Goal: Transaction & Acquisition: Purchase product/service

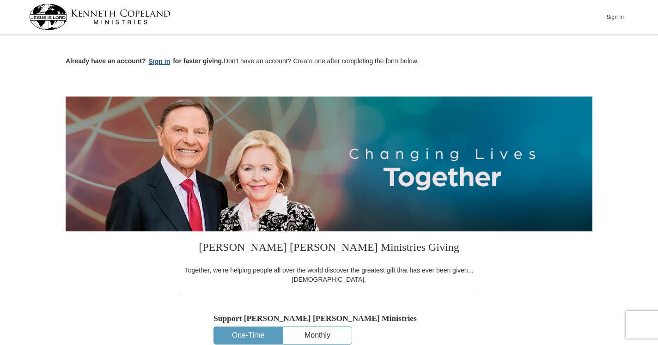
click at [154, 60] on button "Sign in" at bounding box center [159, 61] width 27 height 11
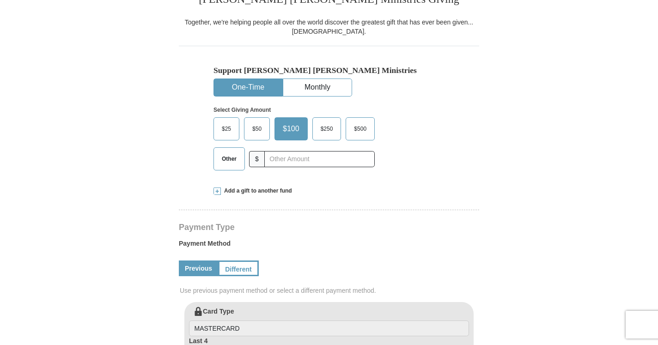
select select "CA"
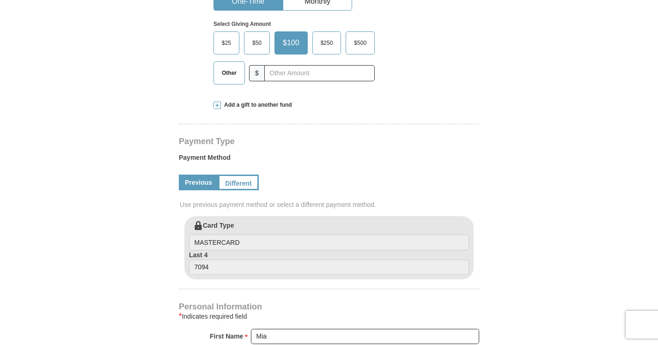
scroll to position [320, 0]
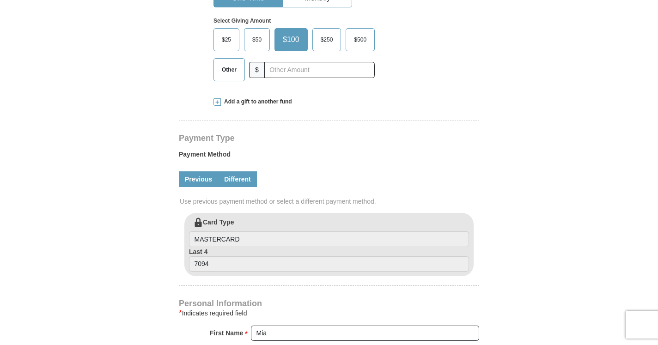
click at [234, 178] on link "Different" at bounding box center [237, 179] width 39 height 16
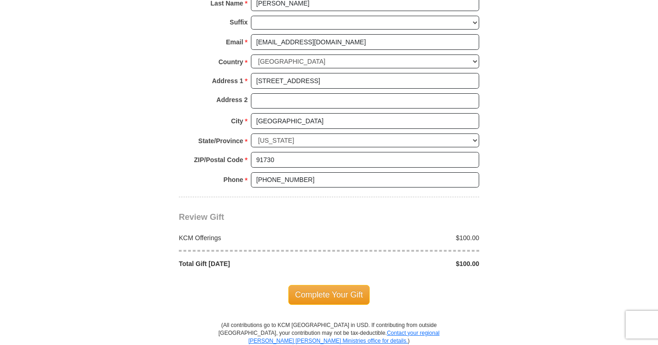
scroll to position [770, 0]
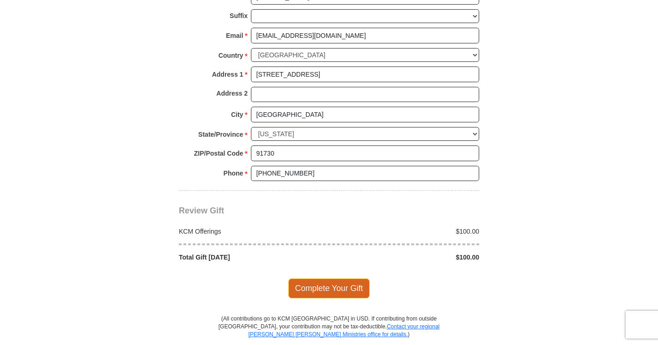
click at [351, 288] on span "Complete Your Gift" at bounding box center [329, 287] width 82 height 19
